Goal: Transaction & Acquisition: Book appointment/travel/reservation

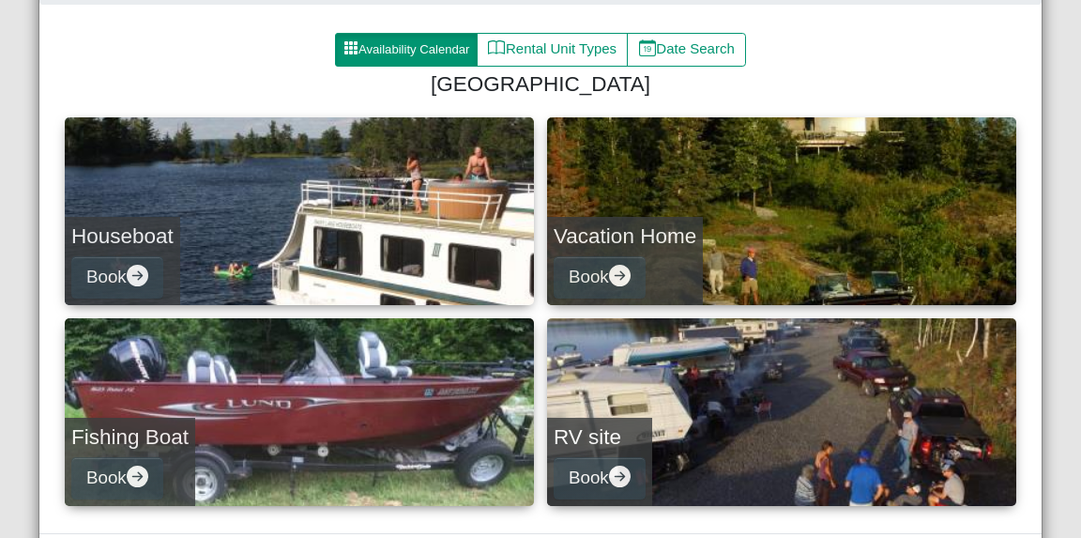
scroll to position [266, 0]
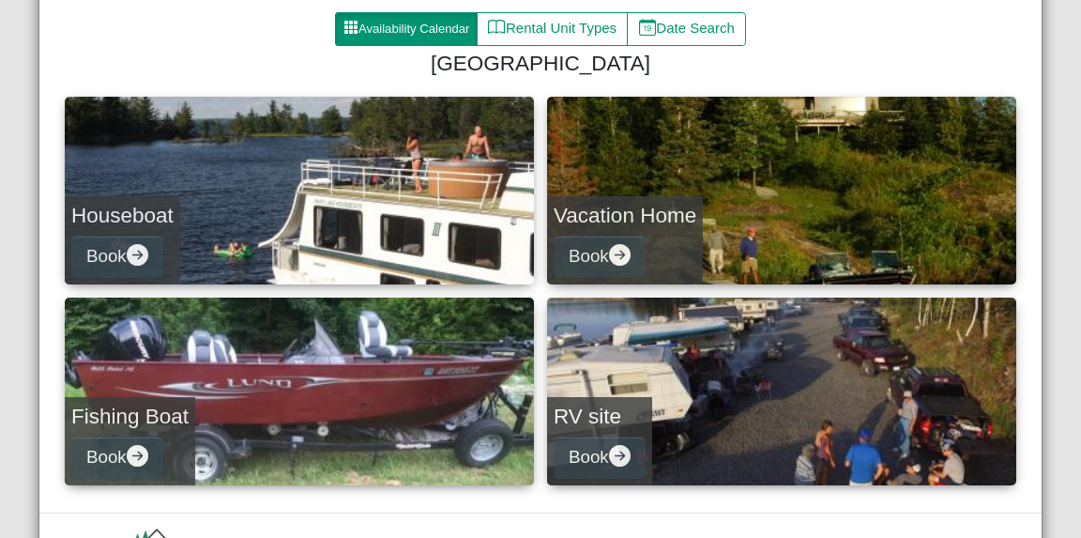
click at [90, 229] on div "Houseboat Book" at bounding box center [122, 240] width 115 height 88
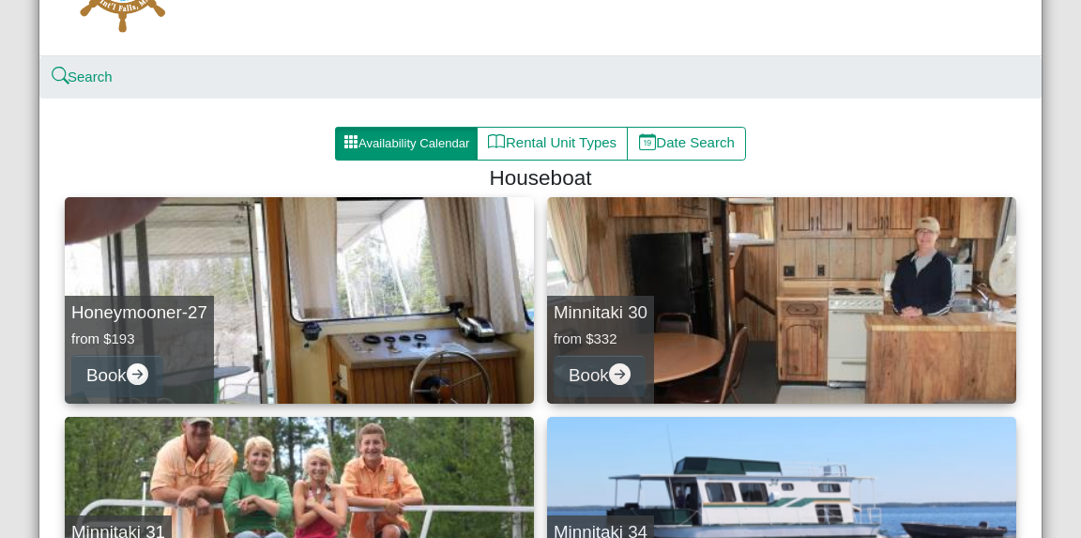
scroll to position [188, 0]
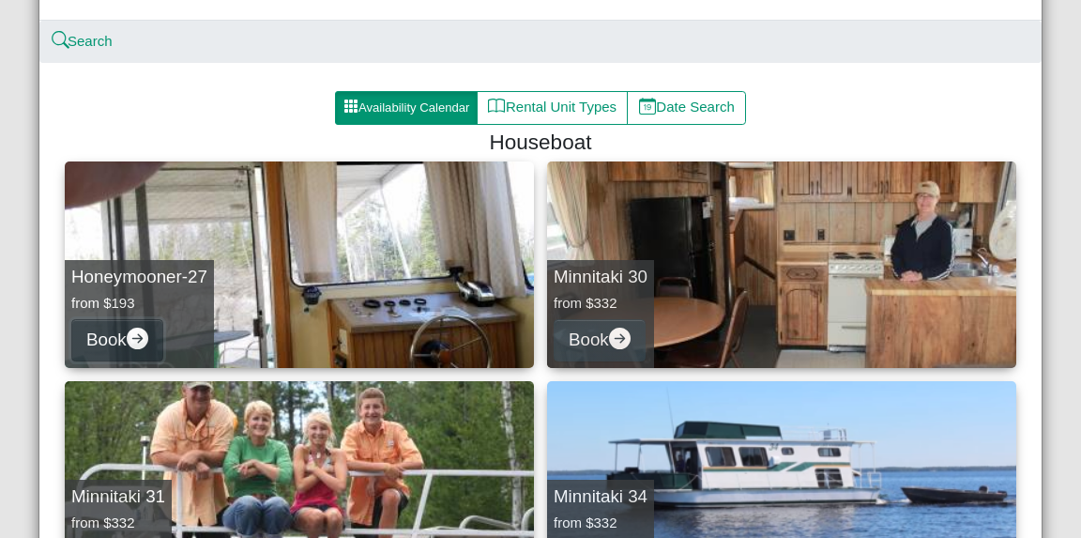
click at [118, 331] on button "Book" at bounding box center [117, 340] width 92 height 42
select select "*"
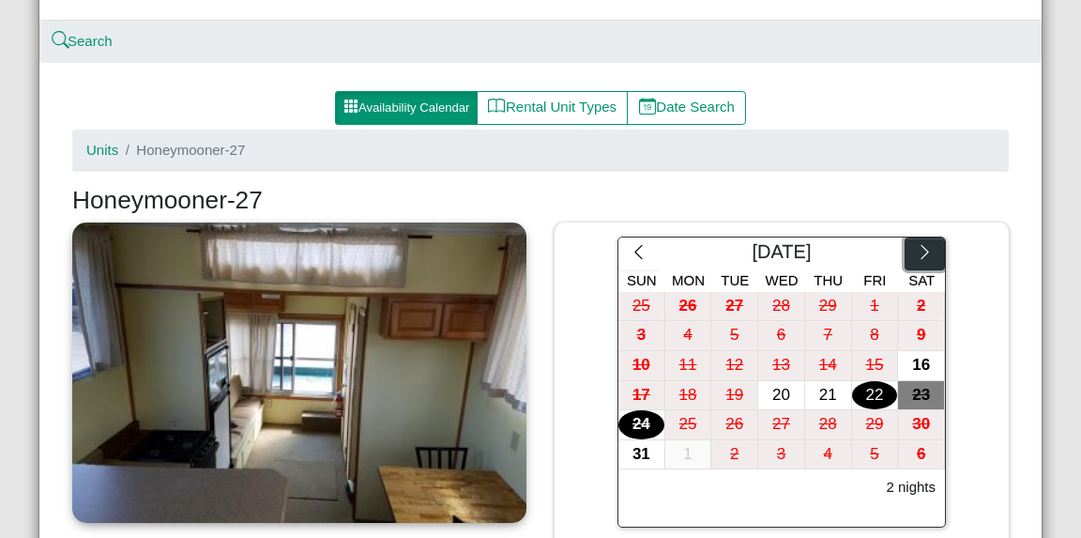
click at [916, 249] on icon "chevron right" at bounding box center [925, 252] width 18 height 18
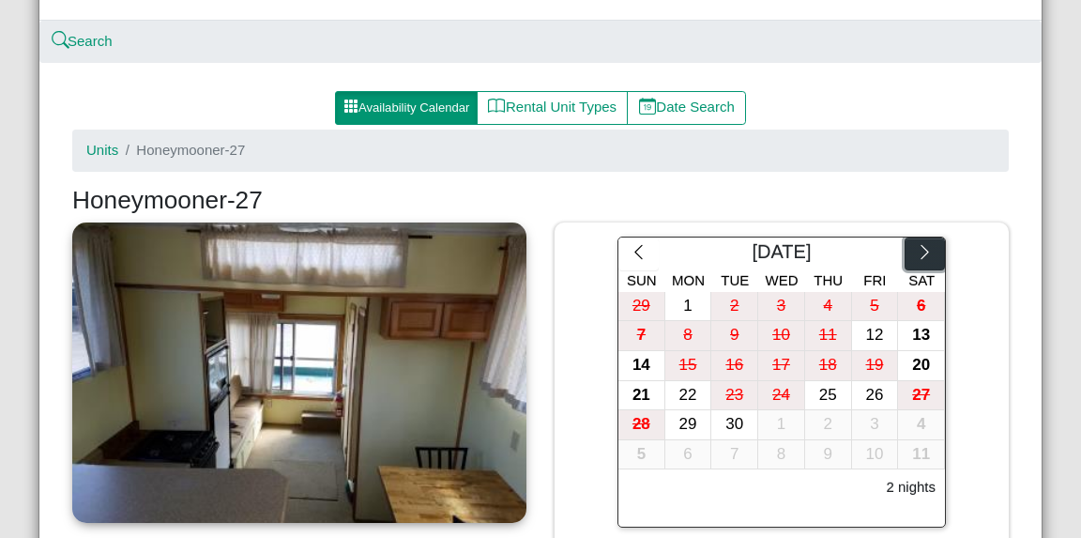
click at [916, 249] on icon "chevron right" at bounding box center [925, 252] width 18 height 18
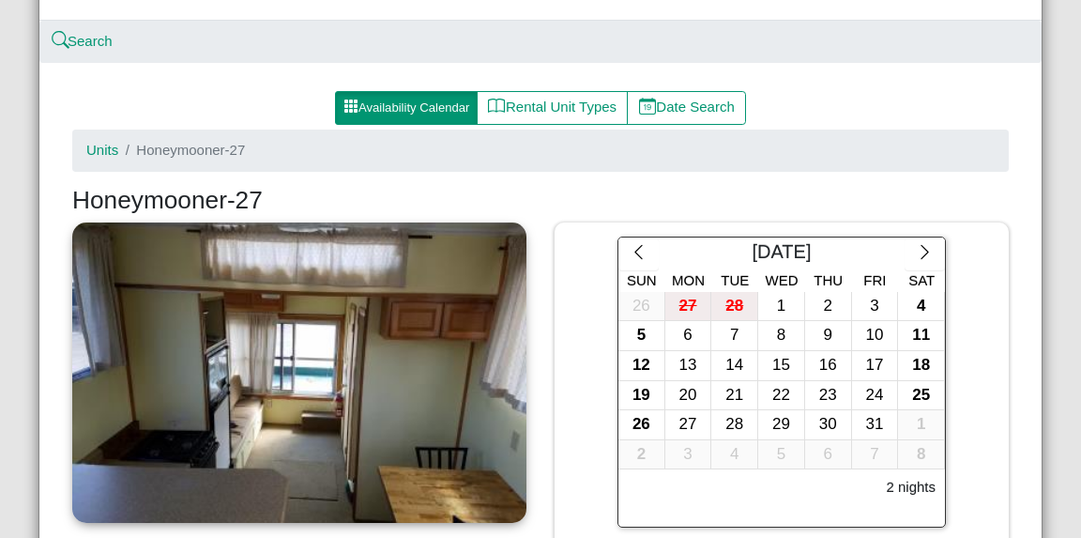
click at [917, 306] on div "4" at bounding box center [921, 306] width 46 height 29
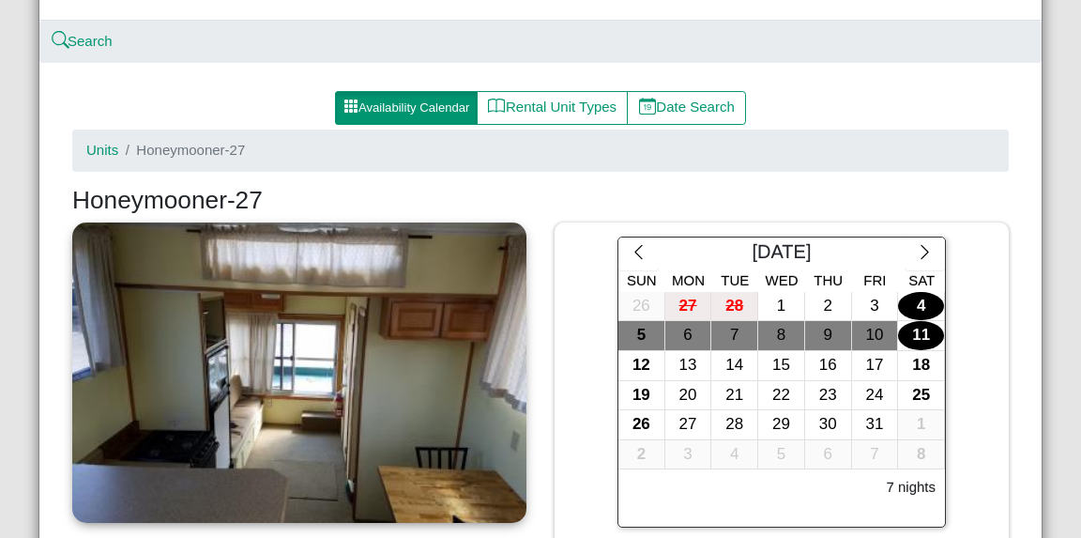
click at [914, 324] on div "11" at bounding box center [921, 335] width 46 height 29
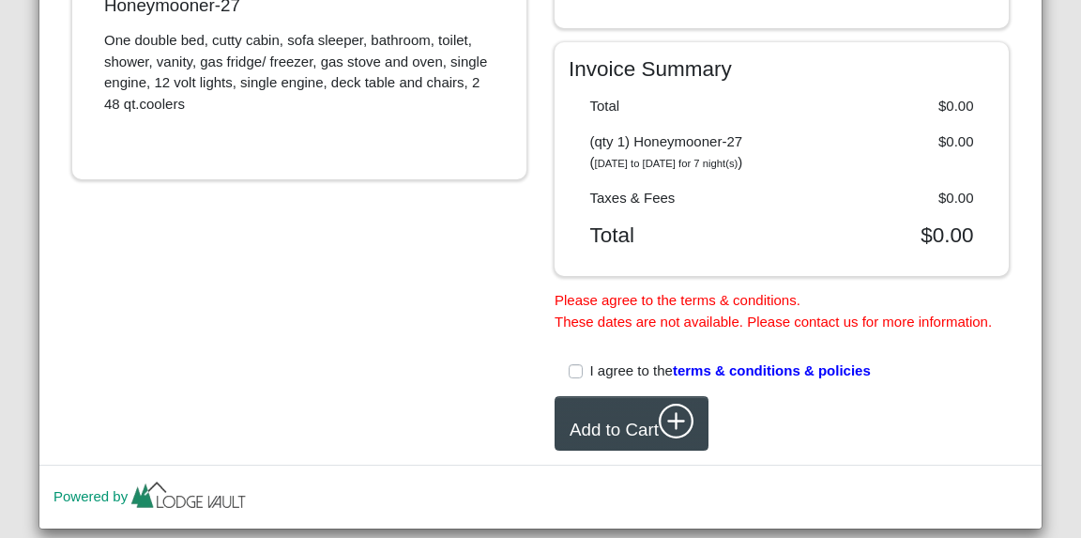
scroll to position [865, 0]
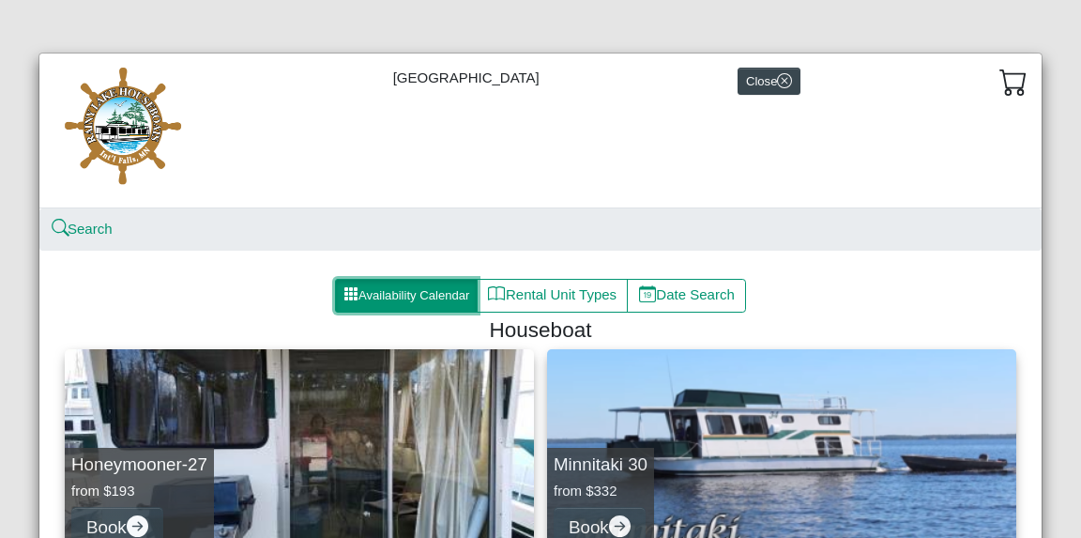
click at [372, 284] on button "Availability Calendar" at bounding box center [406, 296] width 143 height 34
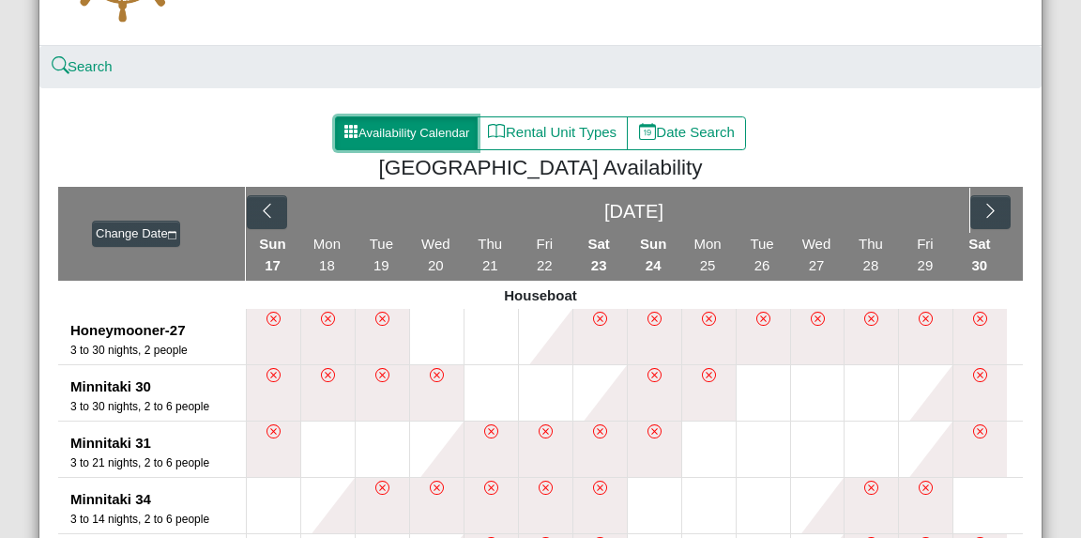
scroll to position [268, 0]
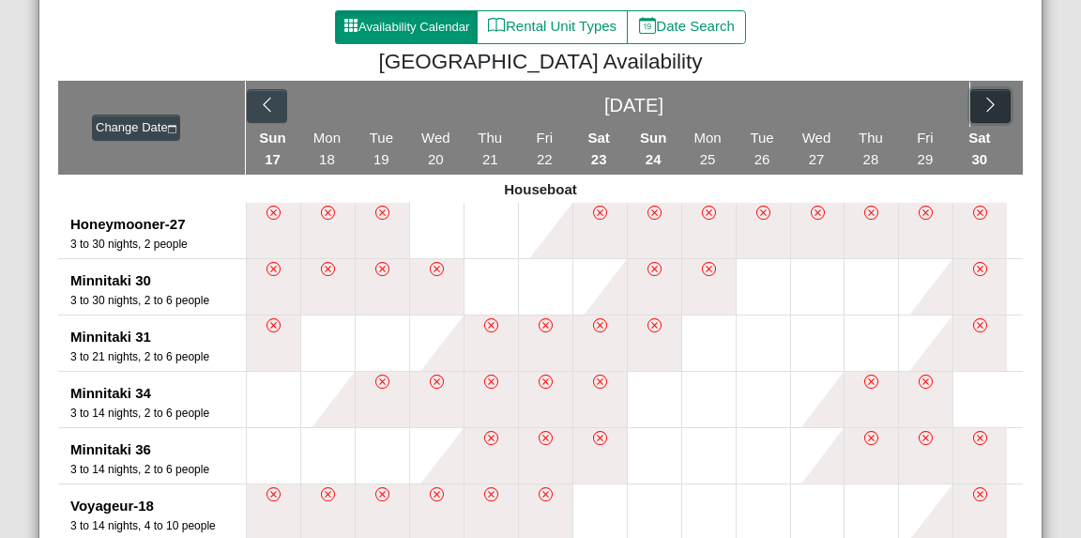
click at [996, 100] on button "button" at bounding box center [990, 106] width 40 height 34
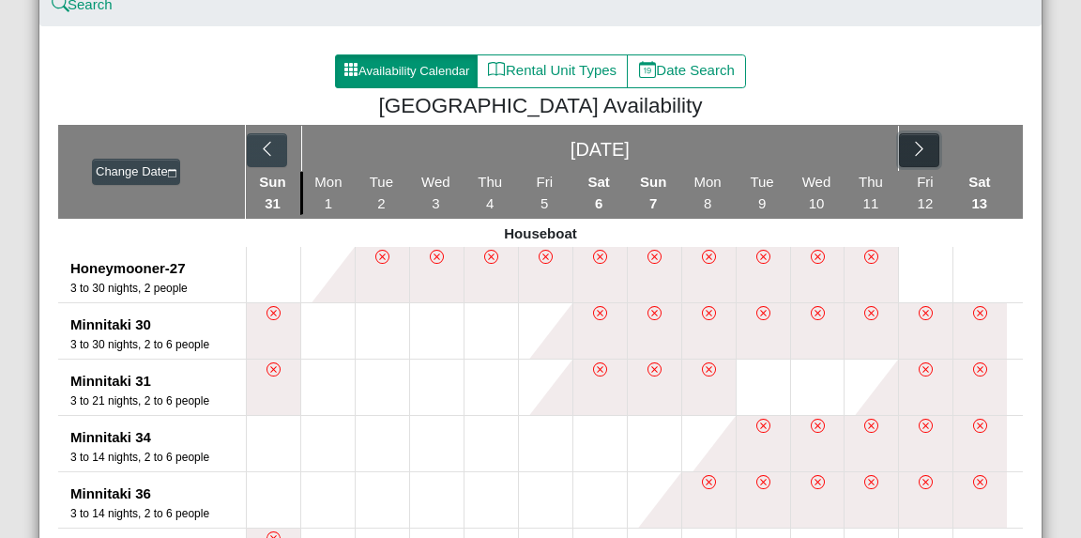
scroll to position [205, 0]
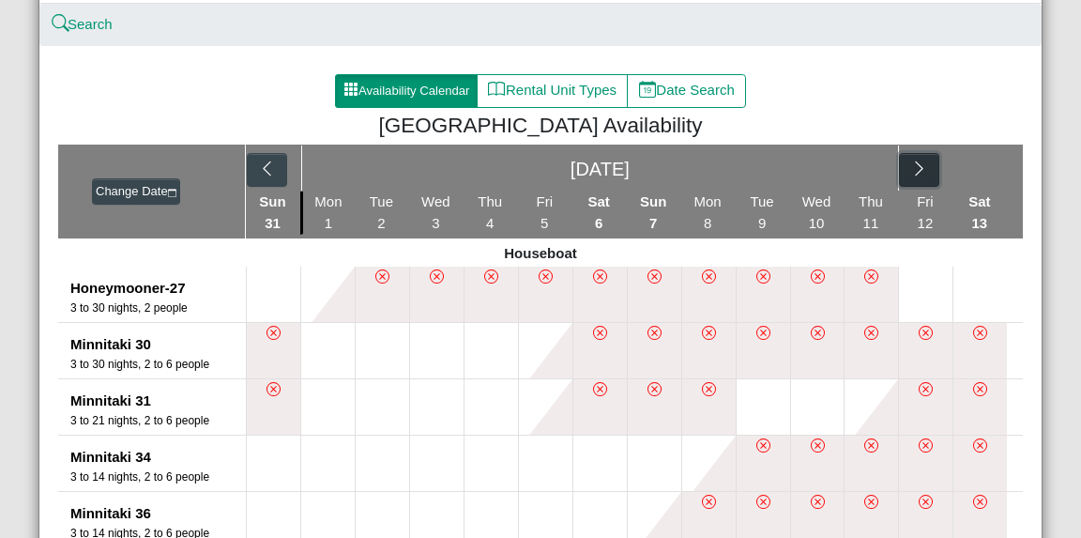
click at [910, 170] on icon "chevron right" at bounding box center [919, 169] width 18 height 18
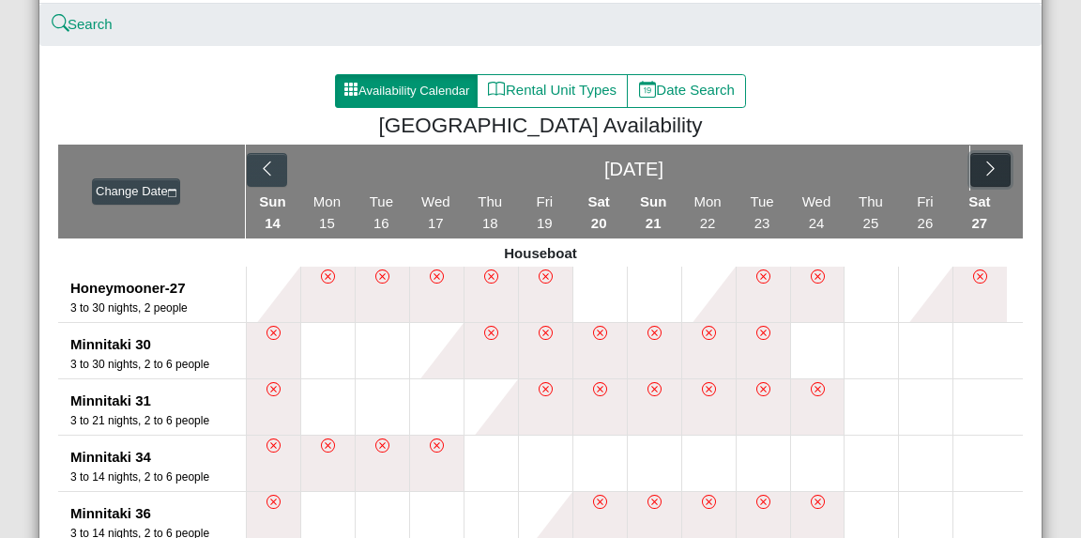
click at [1002, 170] on button "button" at bounding box center [990, 170] width 40 height 34
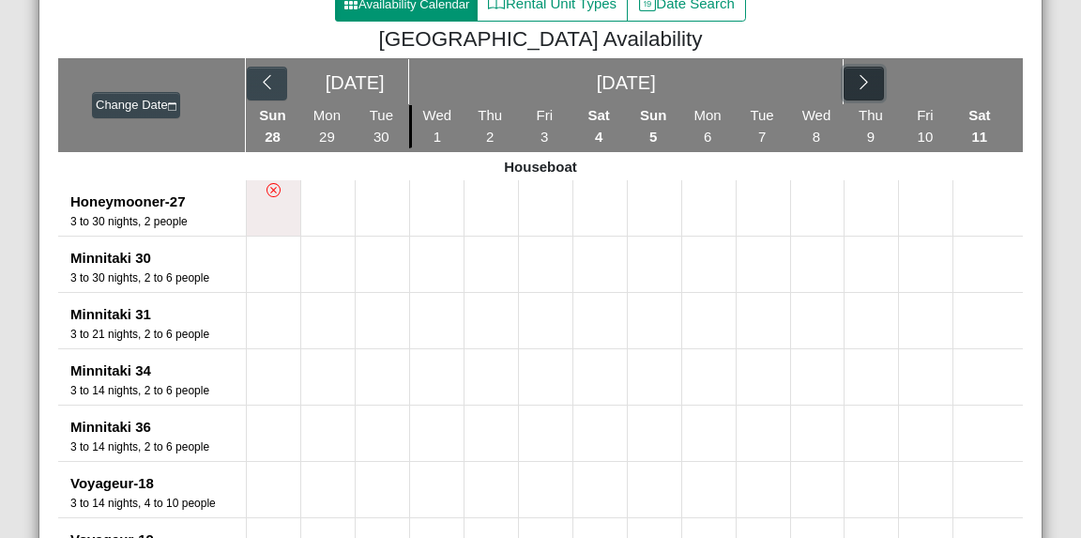
scroll to position [255, 0]
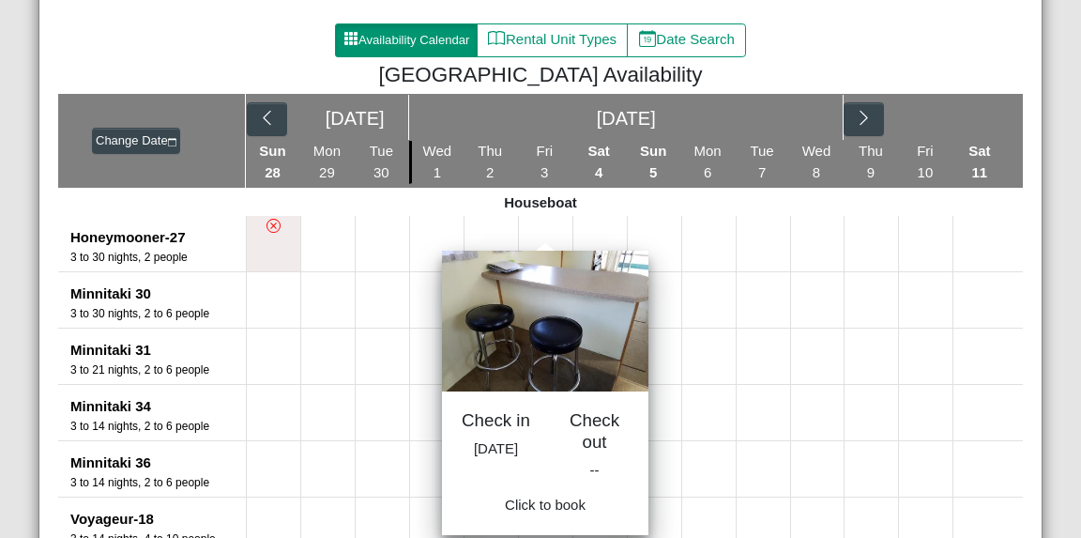
click at [519, 237] on button at bounding box center [545, 243] width 53 height 55
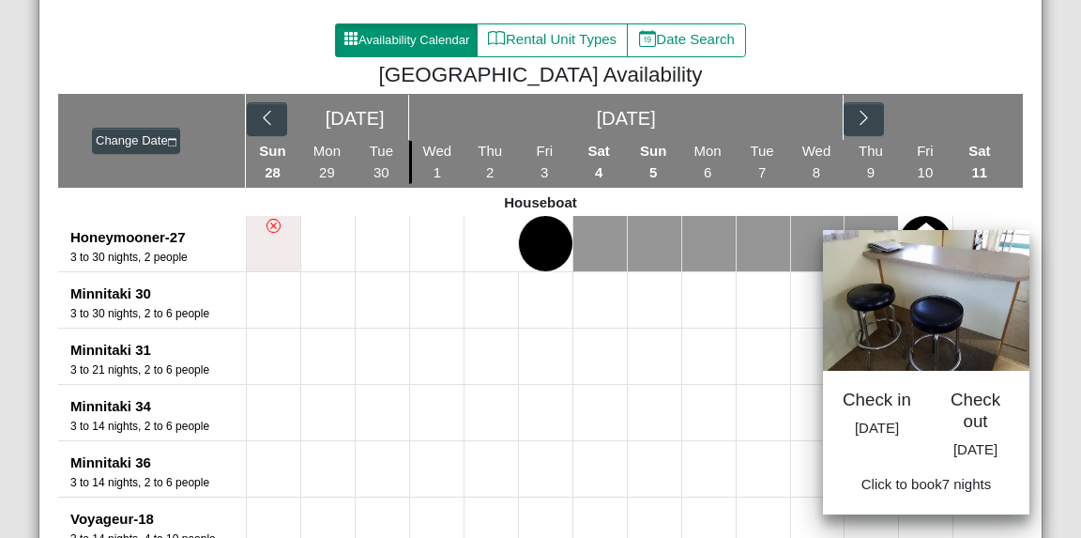
click at [912, 216] on button at bounding box center [925, 243] width 53 height 55
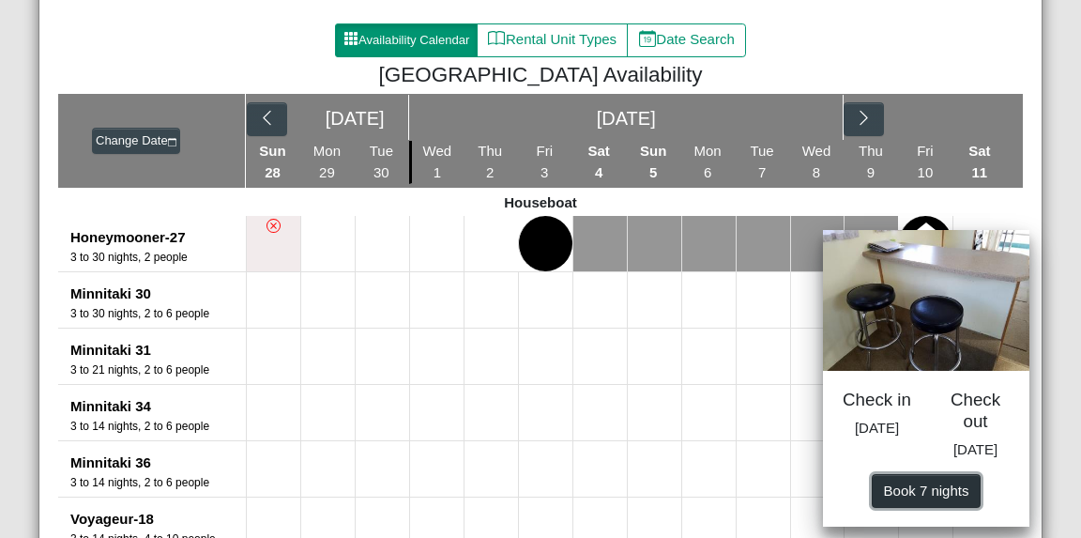
click at [912, 497] on span "Book 7 night s" at bounding box center [926, 489] width 85 height 16
select select "*"
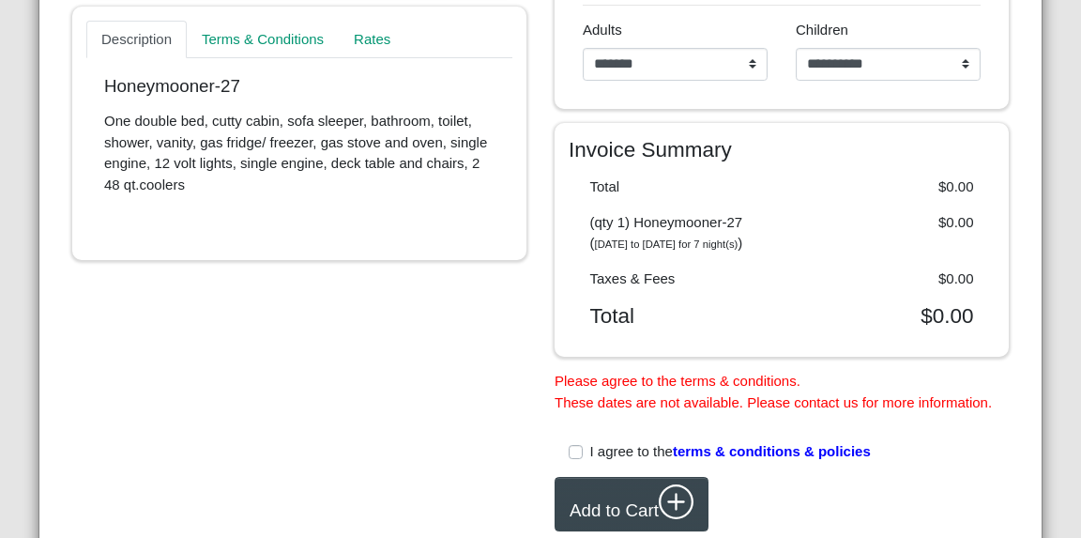
scroll to position [804, 0]
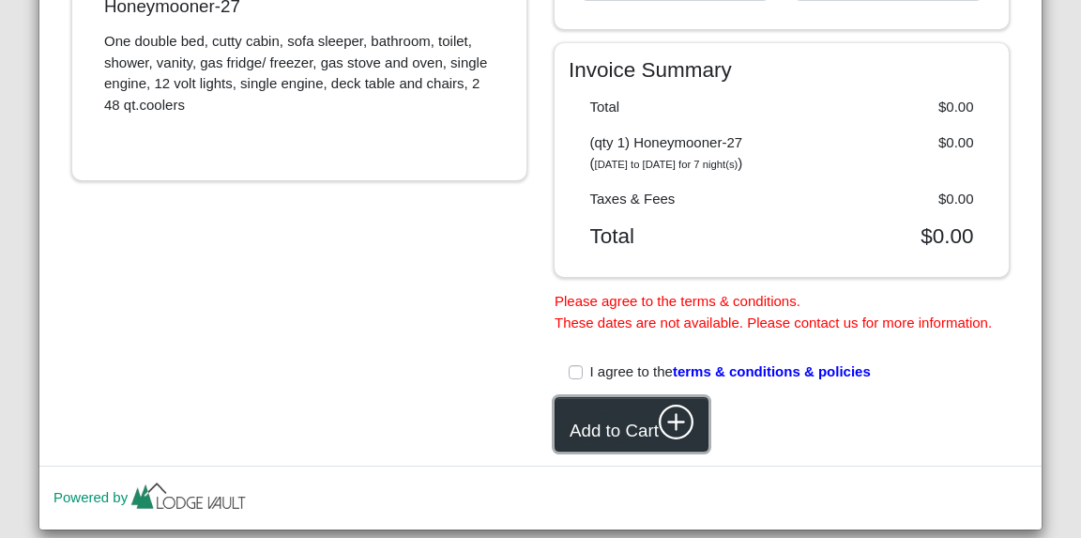
click at [586, 429] on button "Add to Cart" at bounding box center [631, 424] width 154 height 55
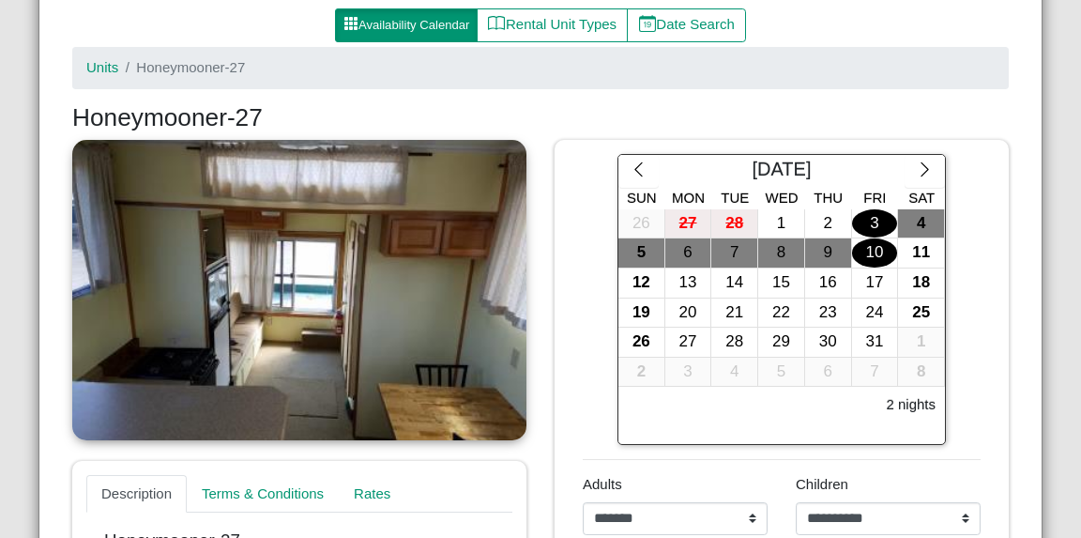
scroll to position [183, 0]
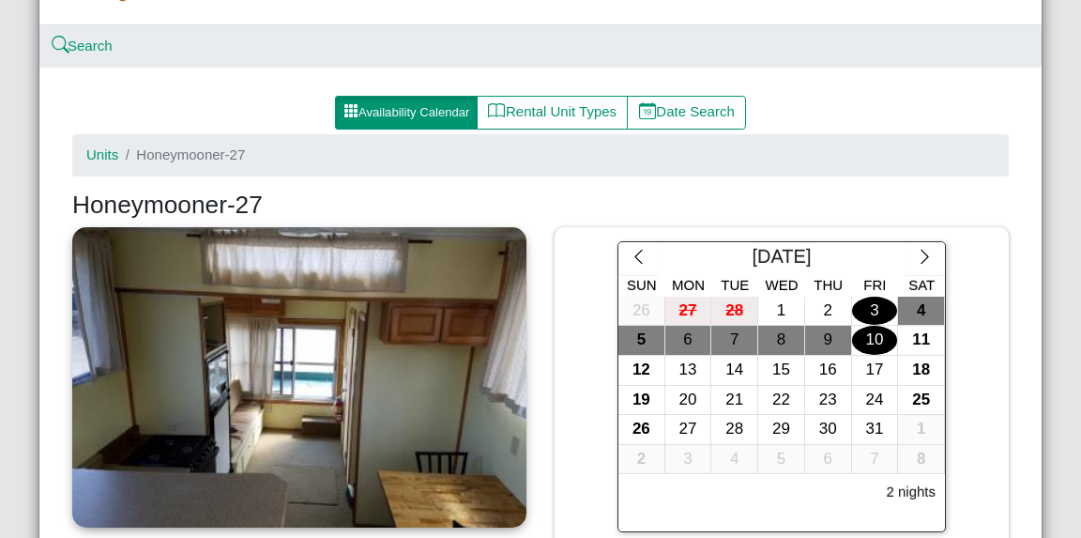
click at [421, 100] on button "Availability Calendar" at bounding box center [406, 113] width 143 height 34
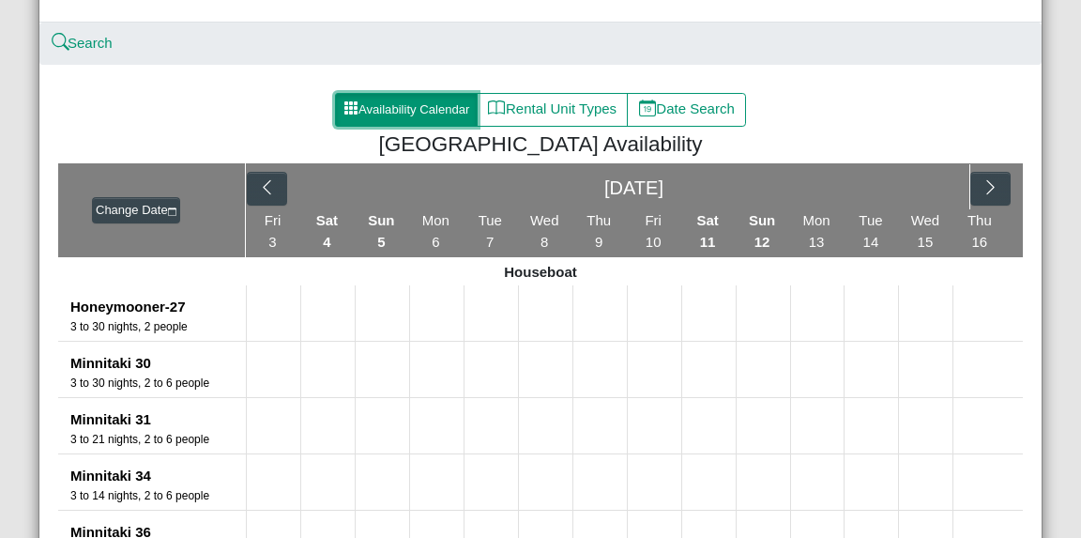
scroll to position [246, 0]
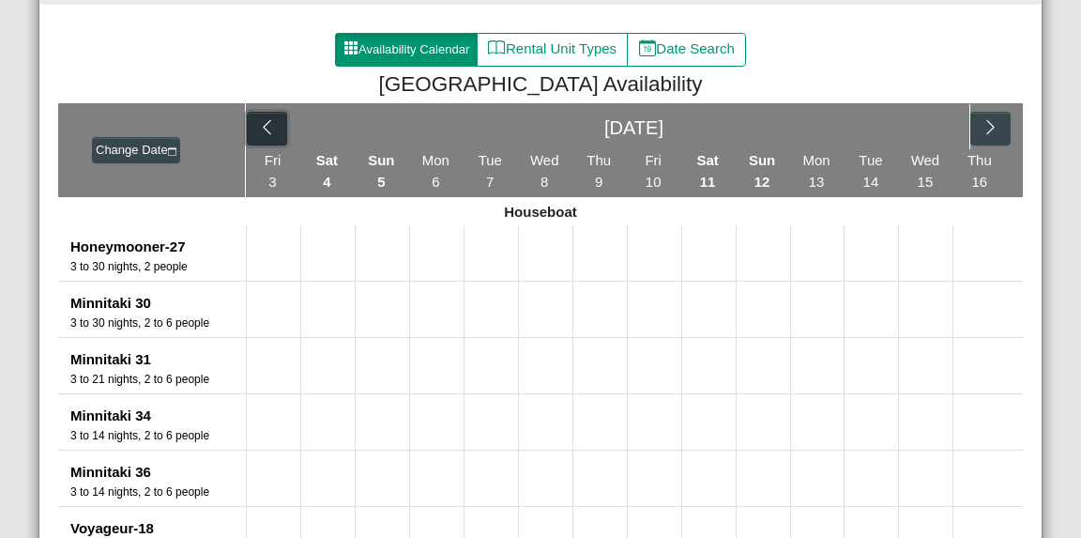
click at [259, 132] on icon "chevron left" at bounding box center [267, 127] width 18 height 18
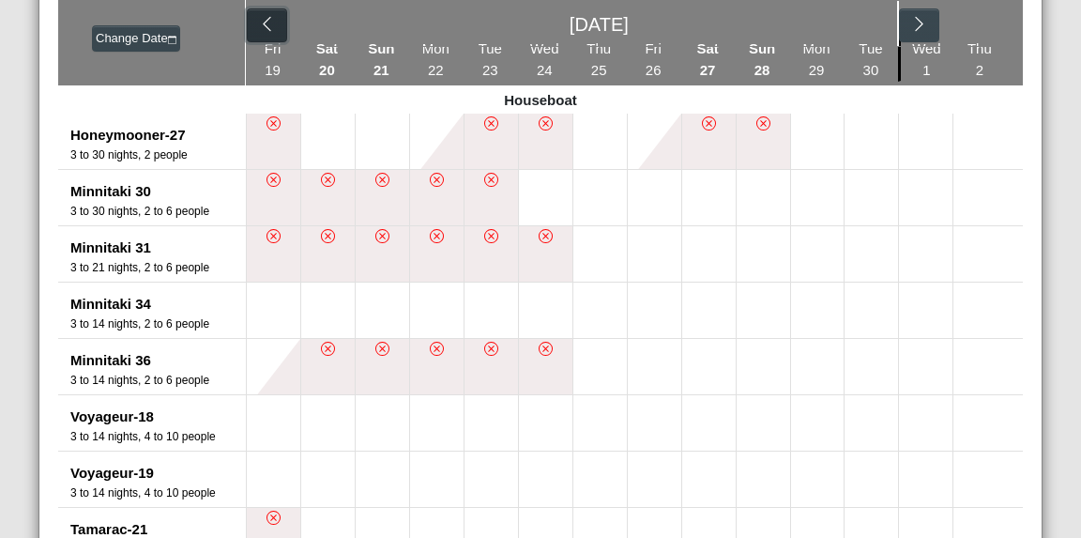
scroll to position [329, 0]
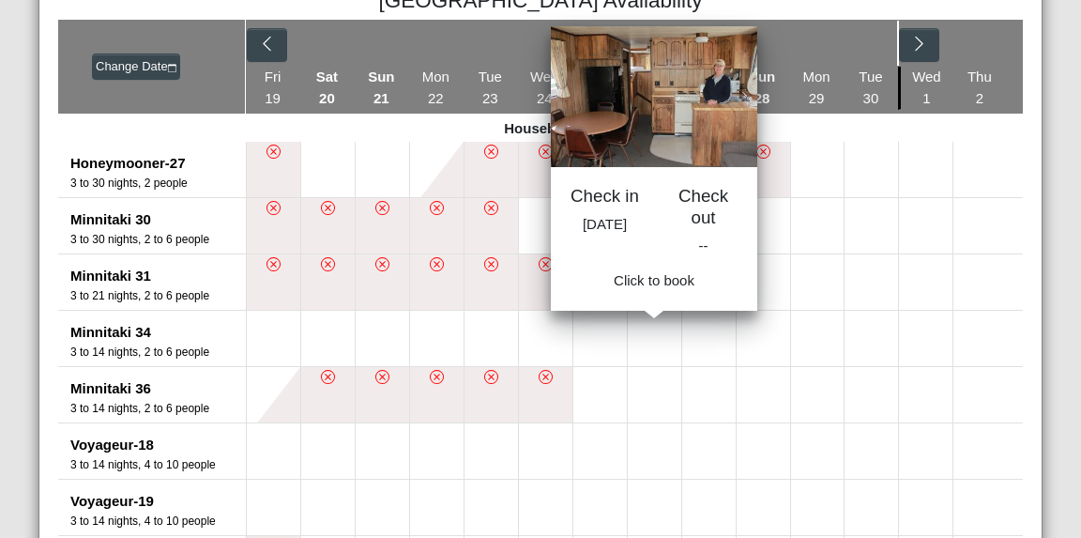
click at [647, 331] on button at bounding box center [654, 338] width 53 height 55
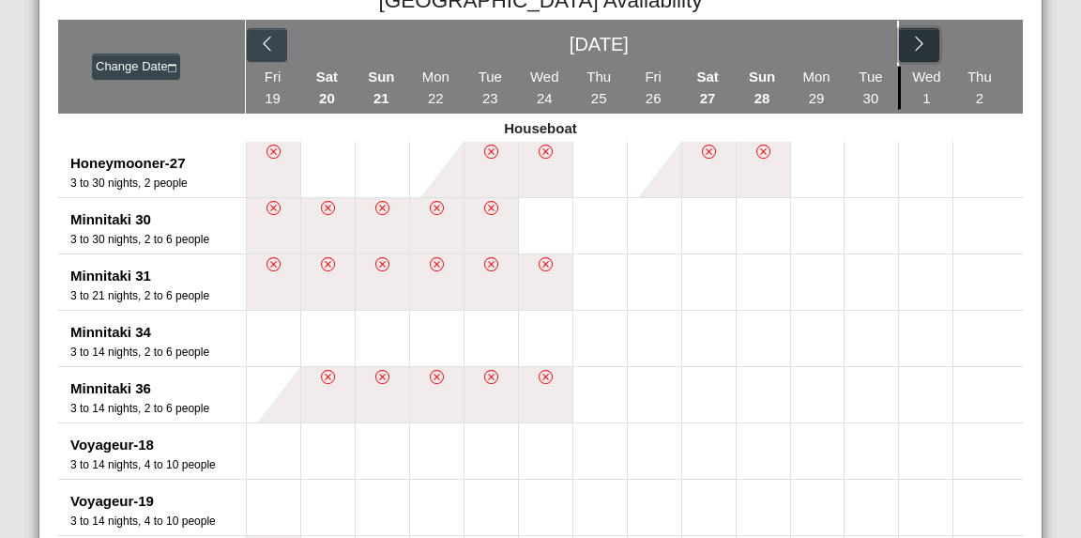
click at [910, 36] on icon "chevron right" at bounding box center [919, 44] width 18 height 18
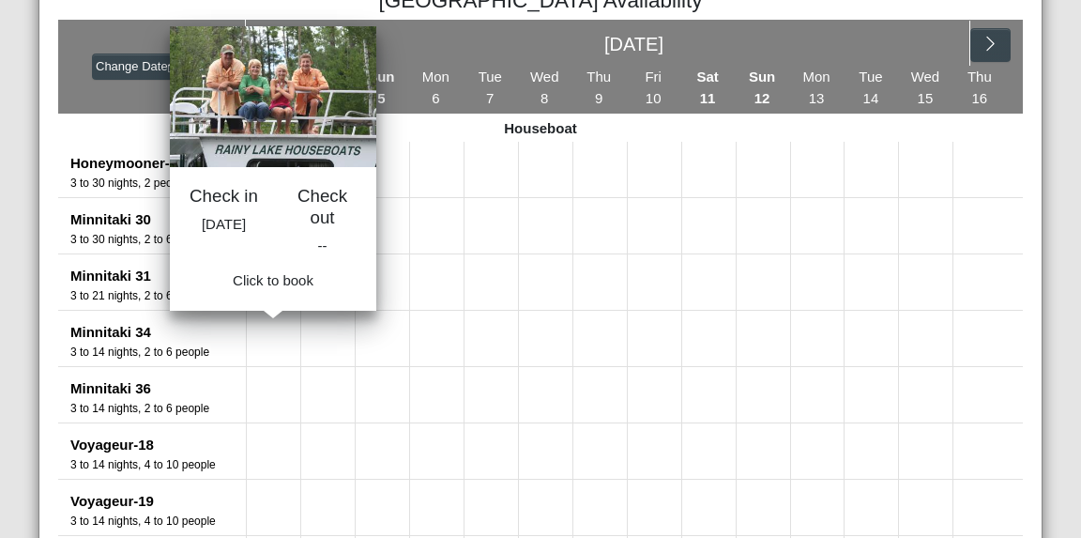
click at [264, 348] on button at bounding box center [273, 338] width 53 height 55
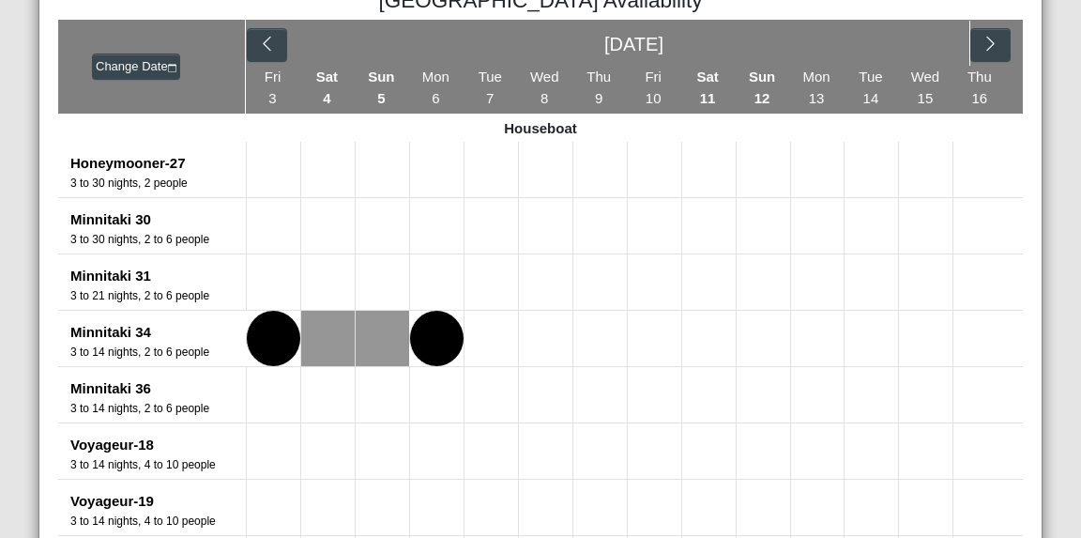
select select "*"
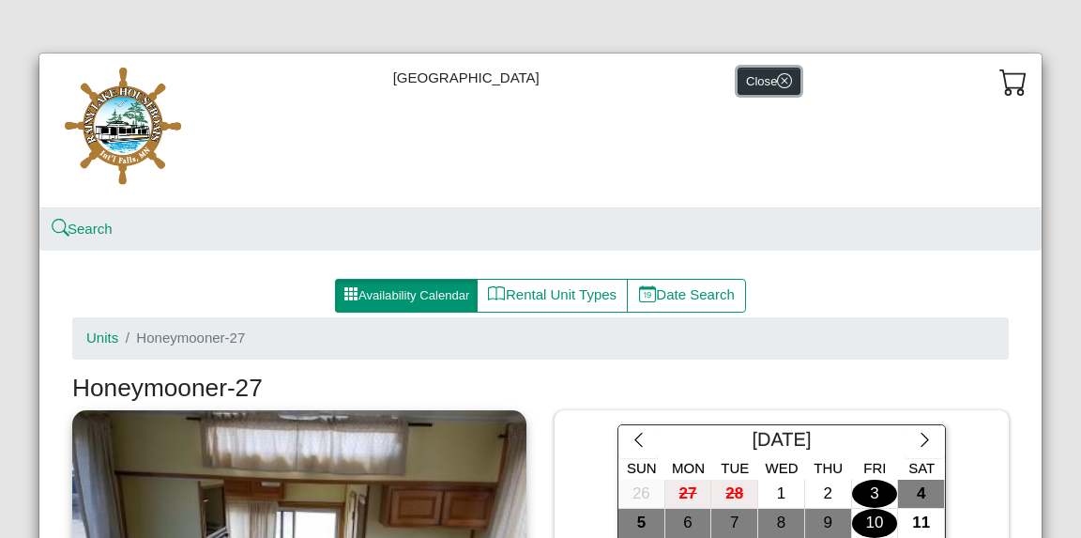
click at [782, 82] on icon "x circle" at bounding box center [785, 80] width 7 height 7
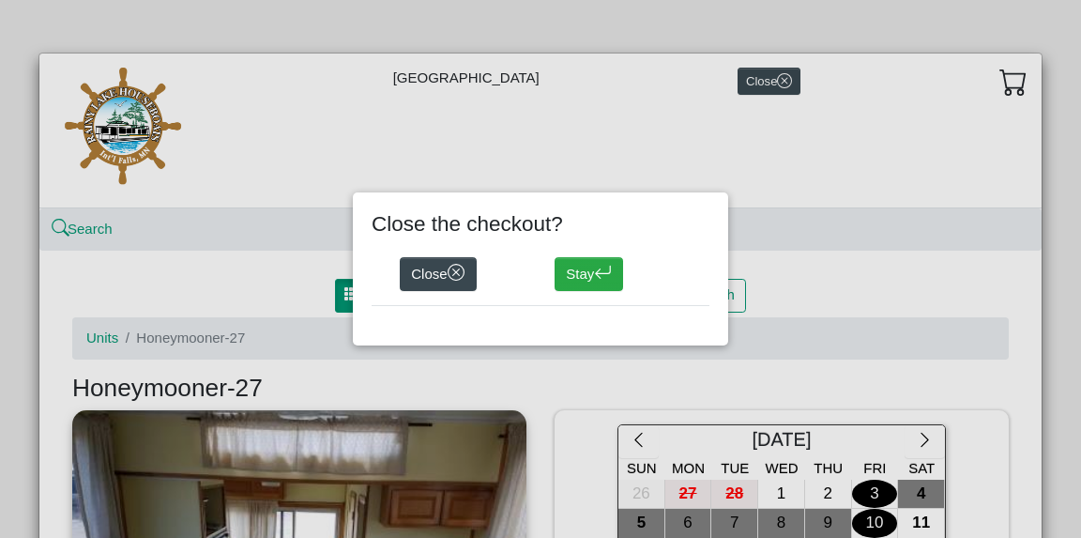
click at [381, 272] on div "Close Stay" at bounding box center [541, 274] width 338 height 62
click at [421, 272] on button "Close" at bounding box center [438, 274] width 77 height 34
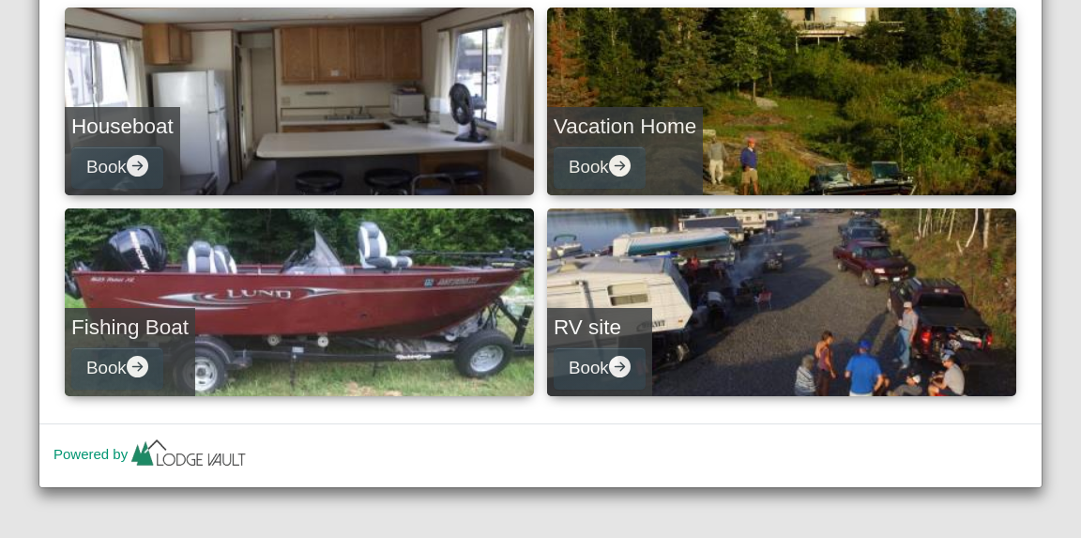
scroll to position [42, 0]
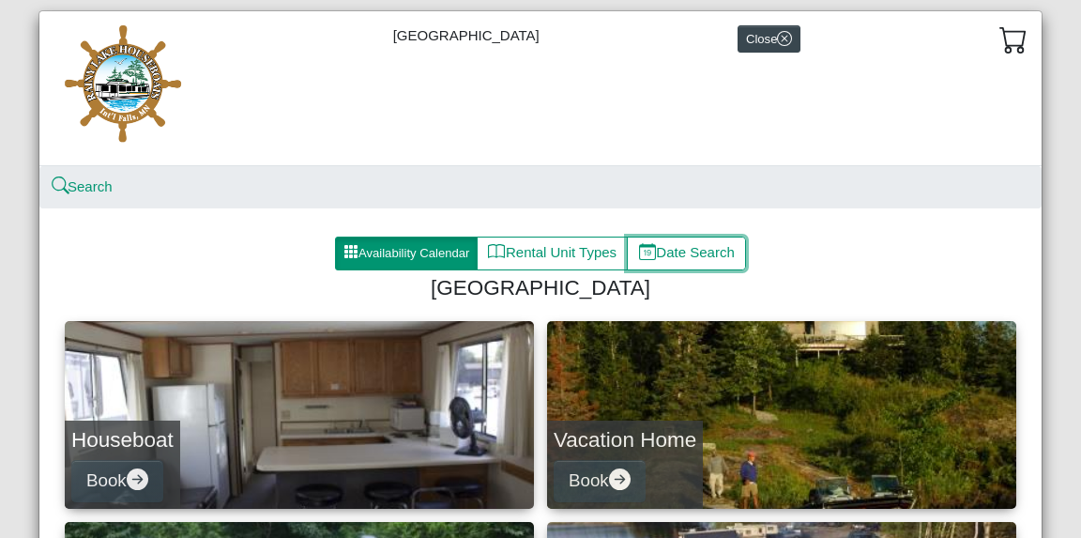
click at [651, 245] on button "Date Search" at bounding box center [686, 253] width 119 height 34
select select "*"
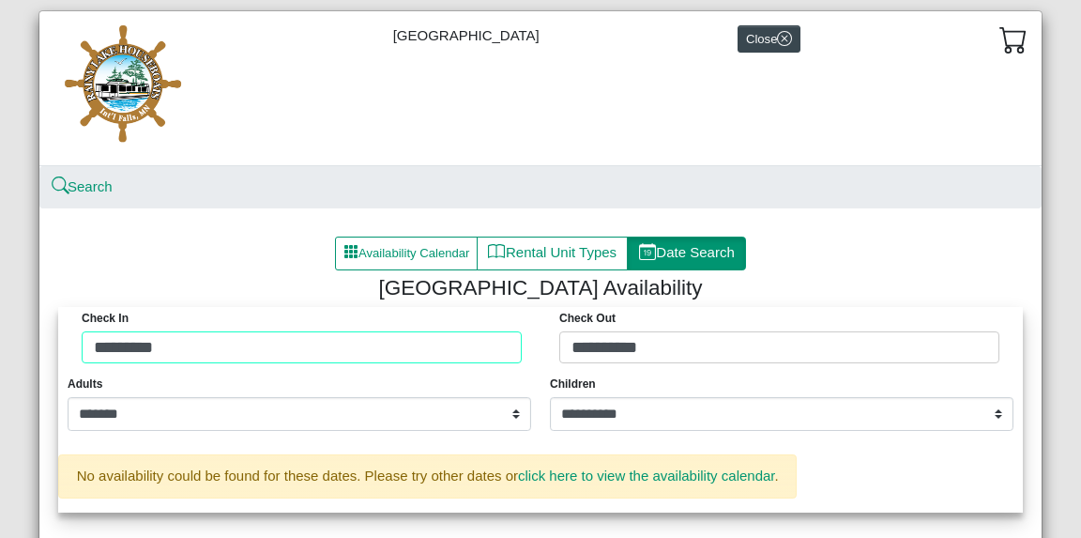
click at [261, 344] on div "**********" at bounding box center [540, 340] width 955 height 66
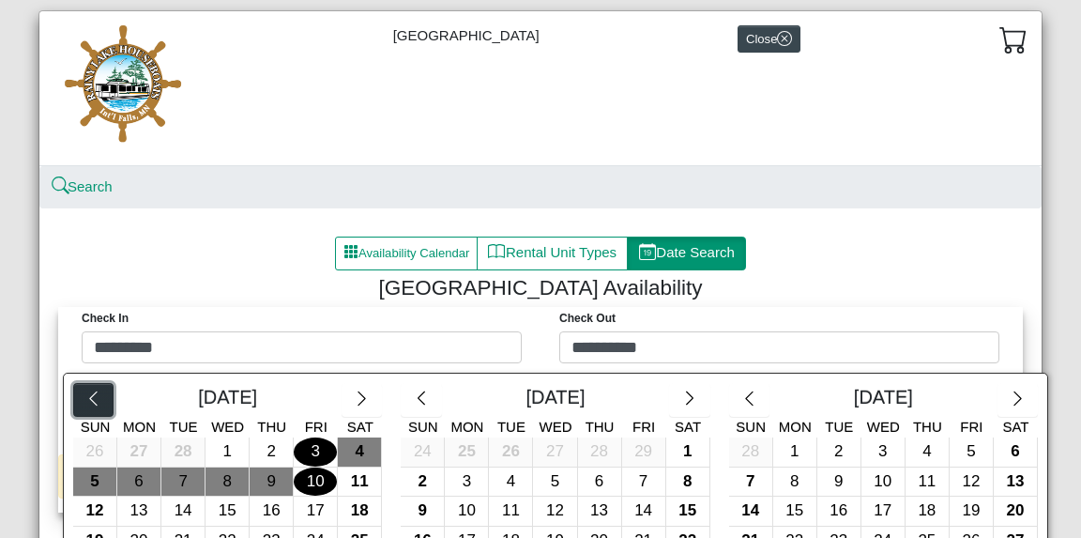
click at [84, 409] on button "button" at bounding box center [93, 400] width 40 height 34
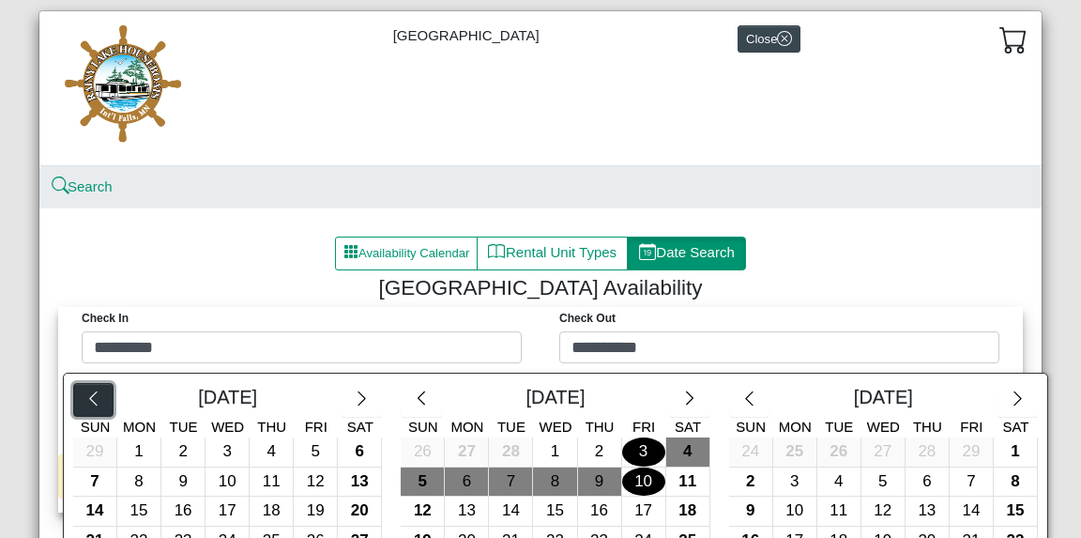
scroll to position [230, 0]
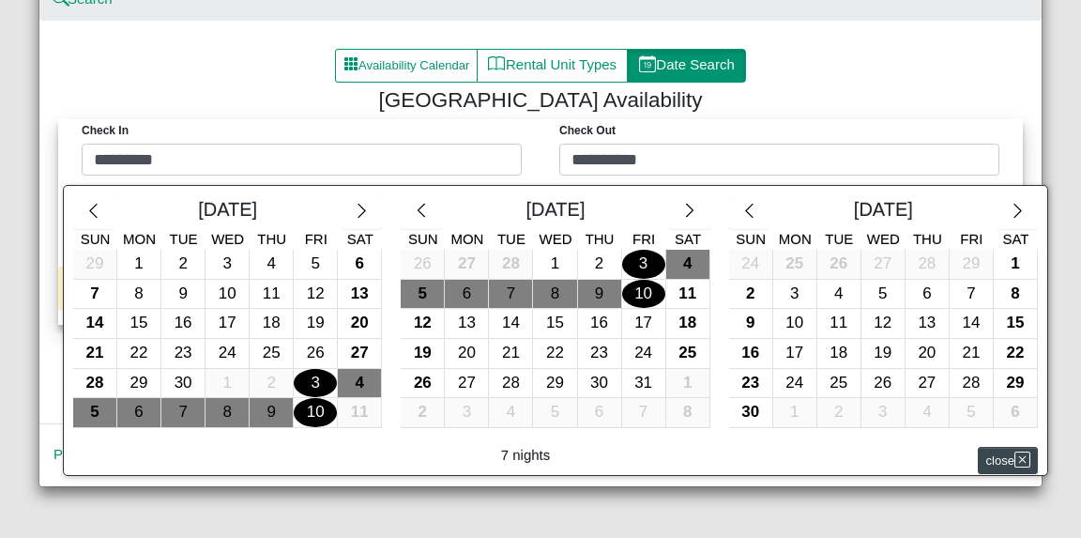
click at [372, 318] on div "20" at bounding box center [359, 323] width 43 height 29
type input "*********"
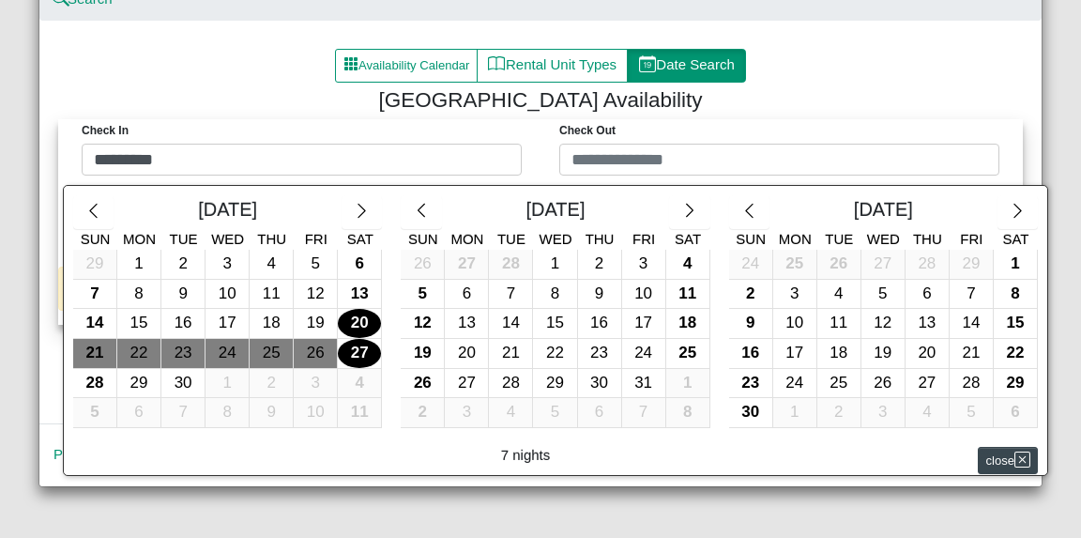
click at [358, 352] on div "27" at bounding box center [359, 353] width 43 height 29
type input "*********"
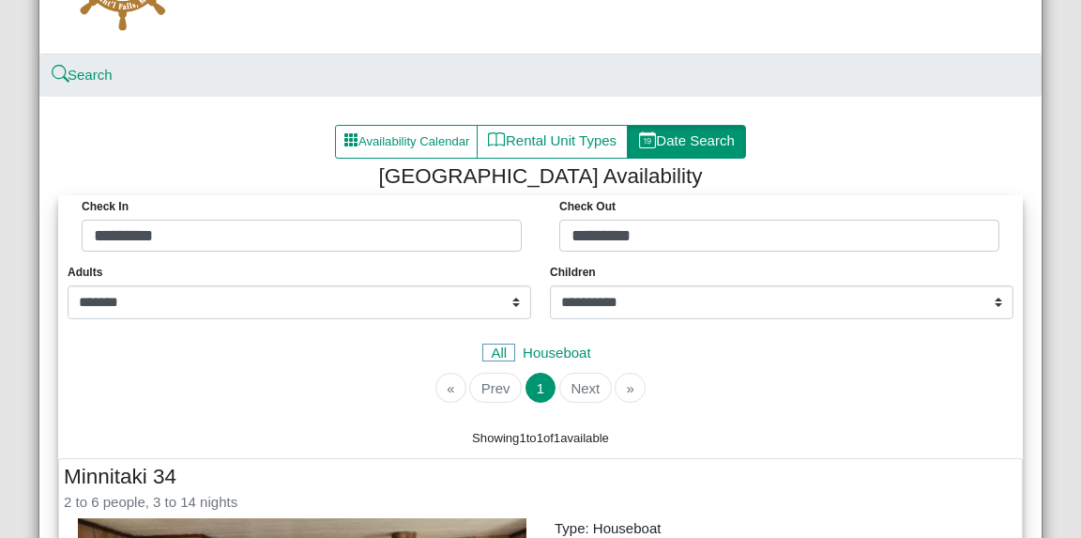
scroll to position [30, 0]
